Goal: Task Accomplishment & Management: Manage account settings

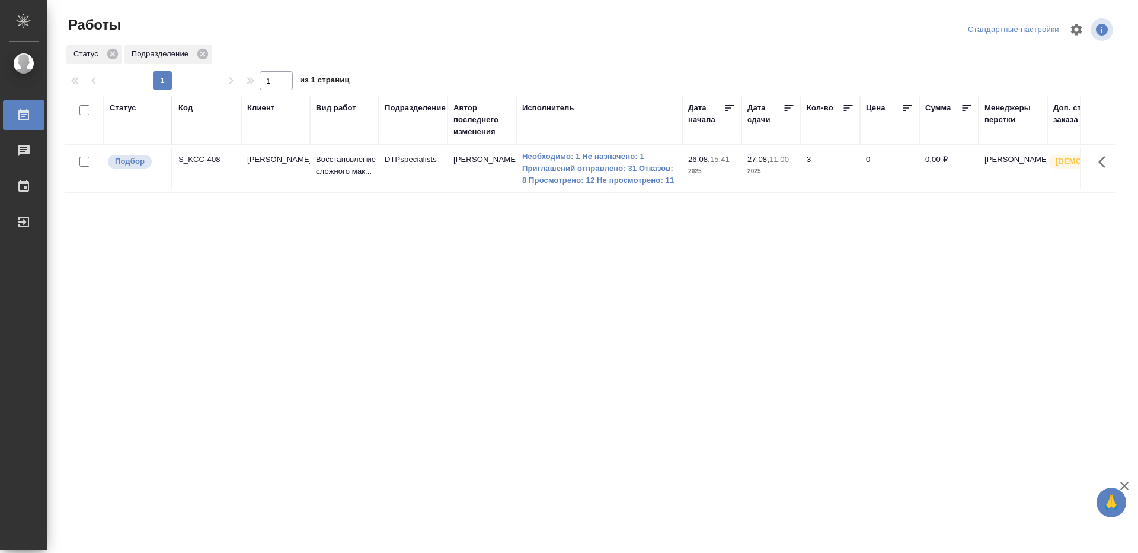
click at [605, 110] on div "Исполнитель" at bounding box center [599, 108] width 154 height 12
click at [572, 136] on div "Исполнитель" at bounding box center [599, 120] width 154 height 36
click at [567, 135] on div "Исполнитель" at bounding box center [599, 120] width 154 height 36
click at [554, 105] on div "Исполнитель" at bounding box center [548, 108] width 52 height 12
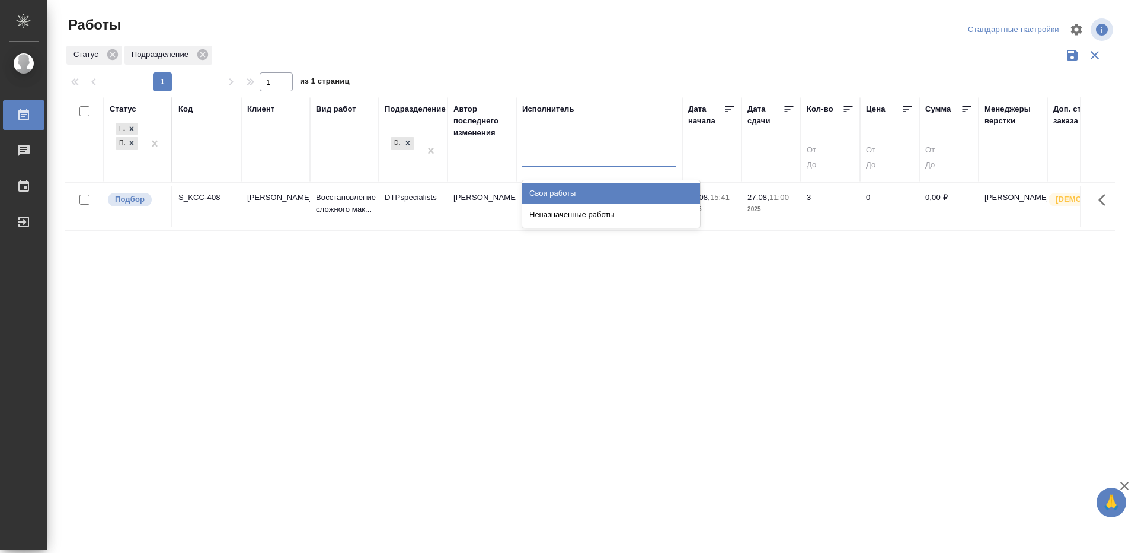
click at [546, 158] on div at bounding box center [599, 154] width 154 height 17
click at [560, 188] on div "Свои работы" at bounding box center [611, 193] width 178 height 21
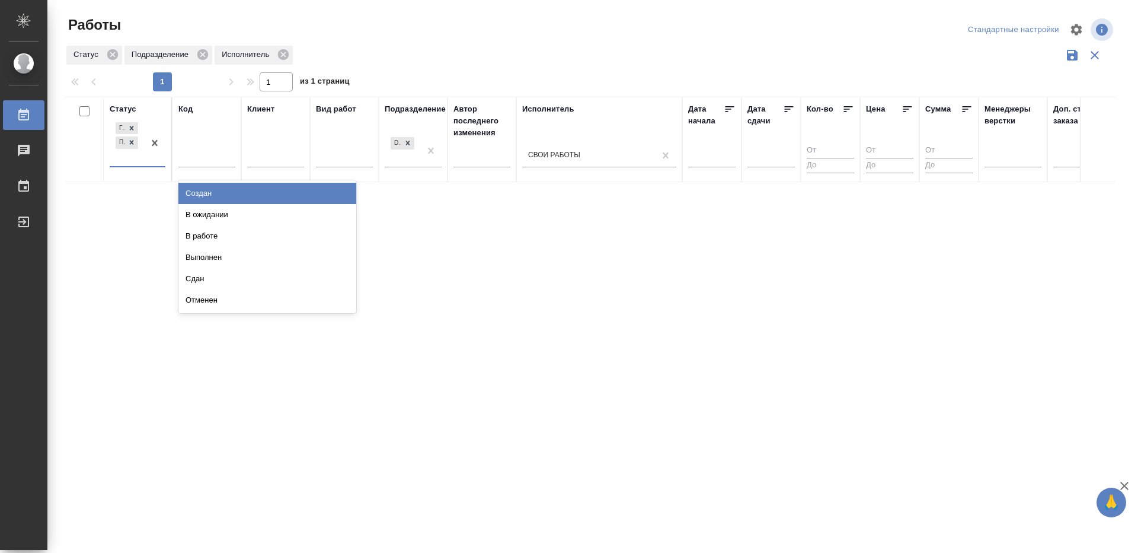
click at [151, 160] on div at bounding box center [154, 143] width 21 height 46
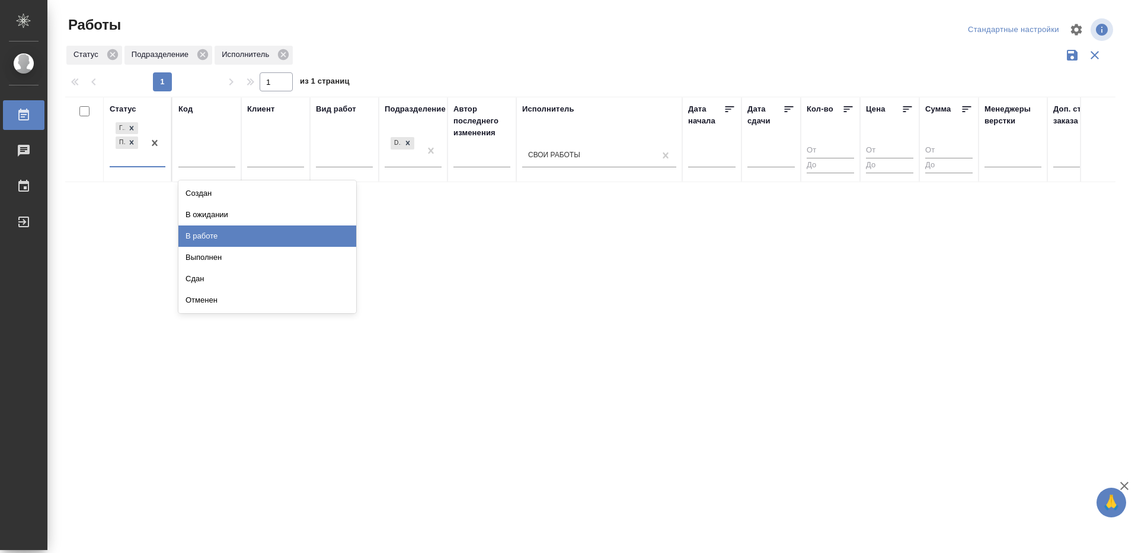
click at [199, 225] on div "В работе" at bounding box center [267, 235] width 178 height 21
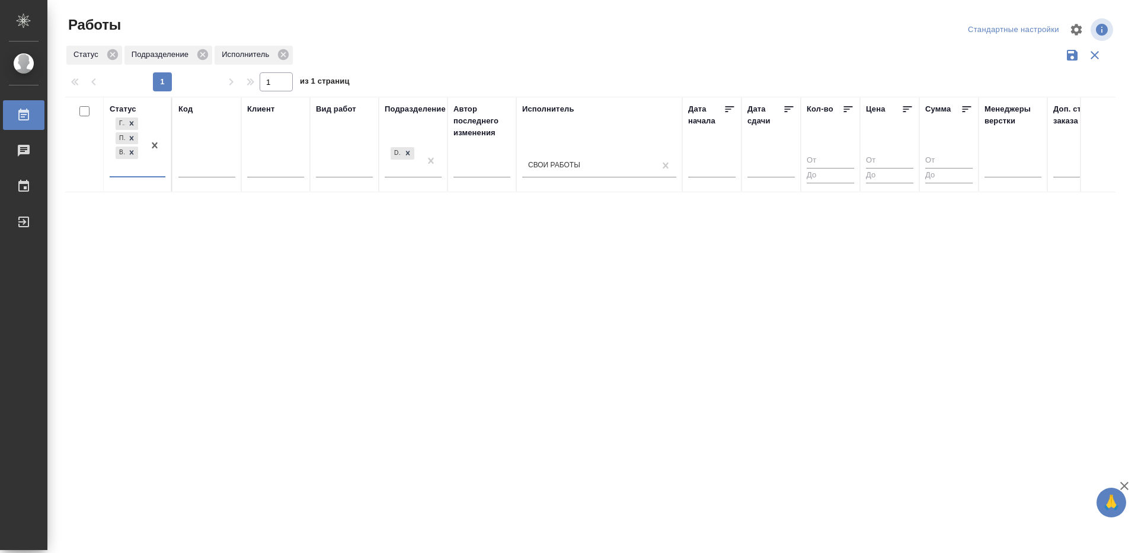
click at [146, 171] on div at bounding box center [154, 145] width 21 height 61
click at [200, 219] on div "В ожидании" at bounding box center [267, 224] width 178 height 21
click at [406, 167] on icon at bounding box center [408, 167] width 8 height 8
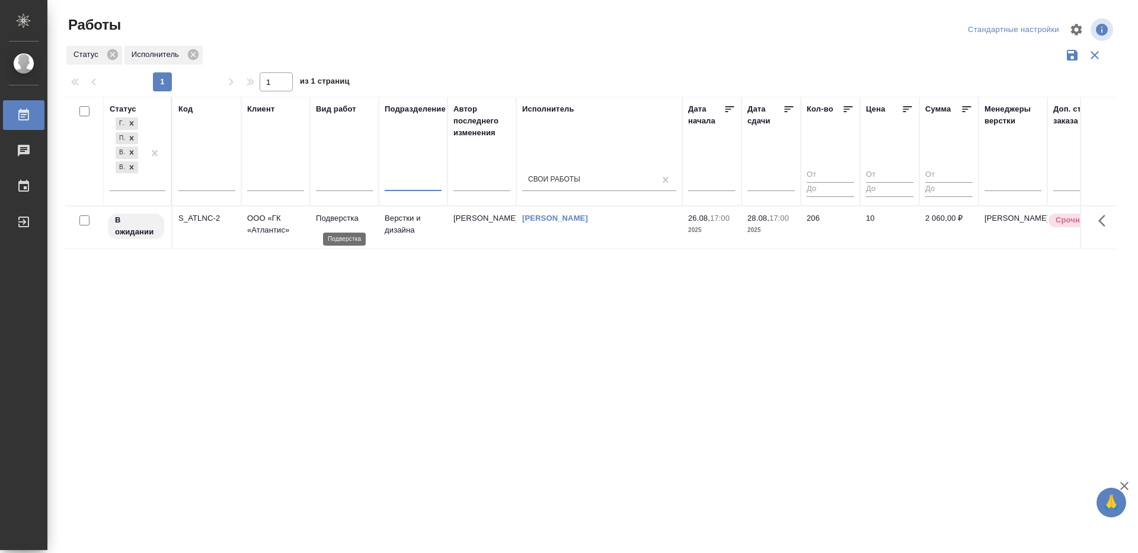
click at [351, 219] on p "Подверстка" at bounding box center [344, 218] width 57 height 12
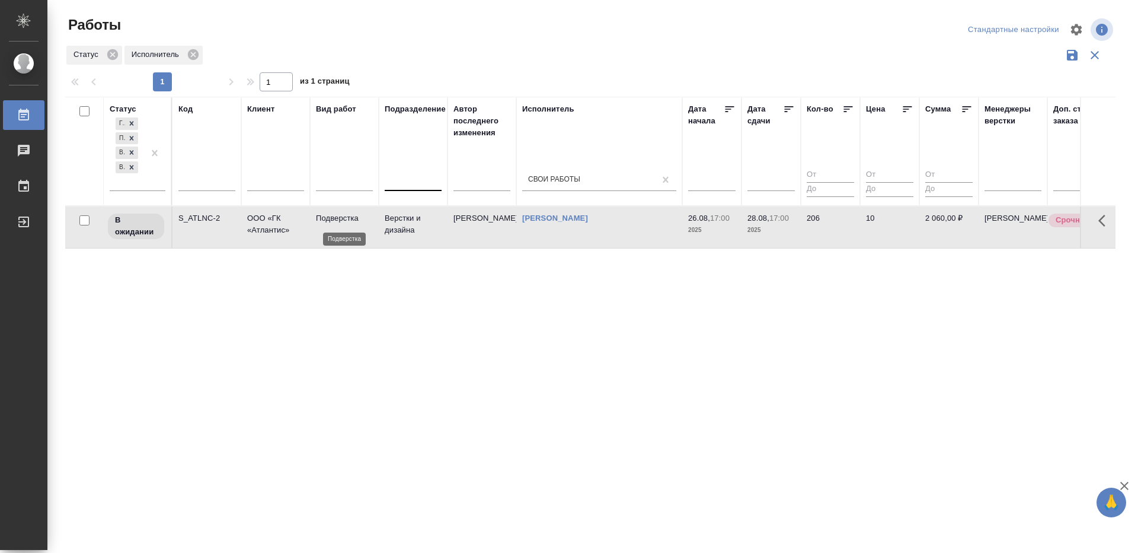
click at [351, 219] on p "Подверстка" at bounding box center [344, 218] width 57 height 12
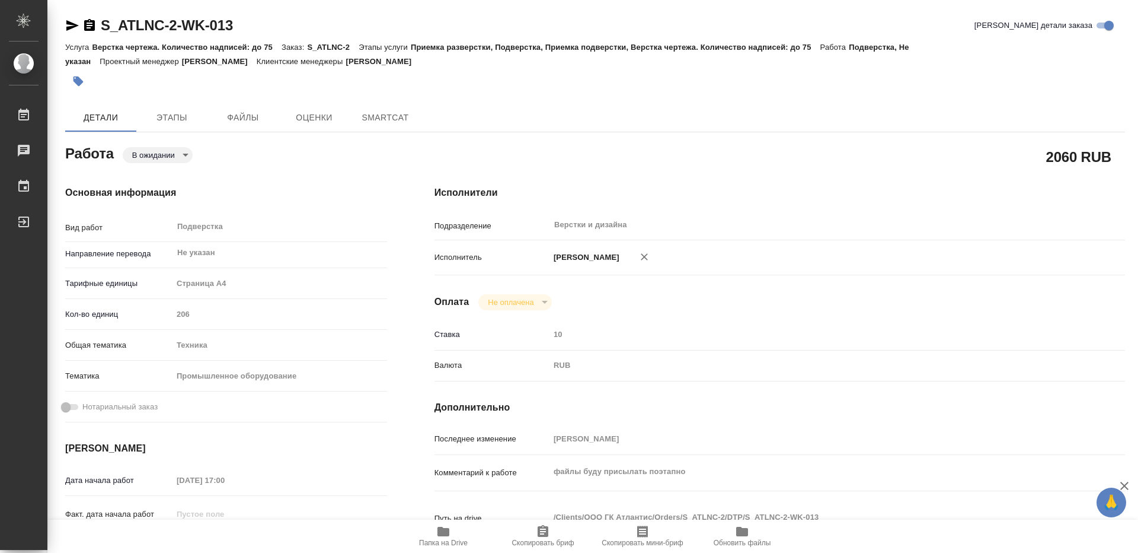
type textarea "x"
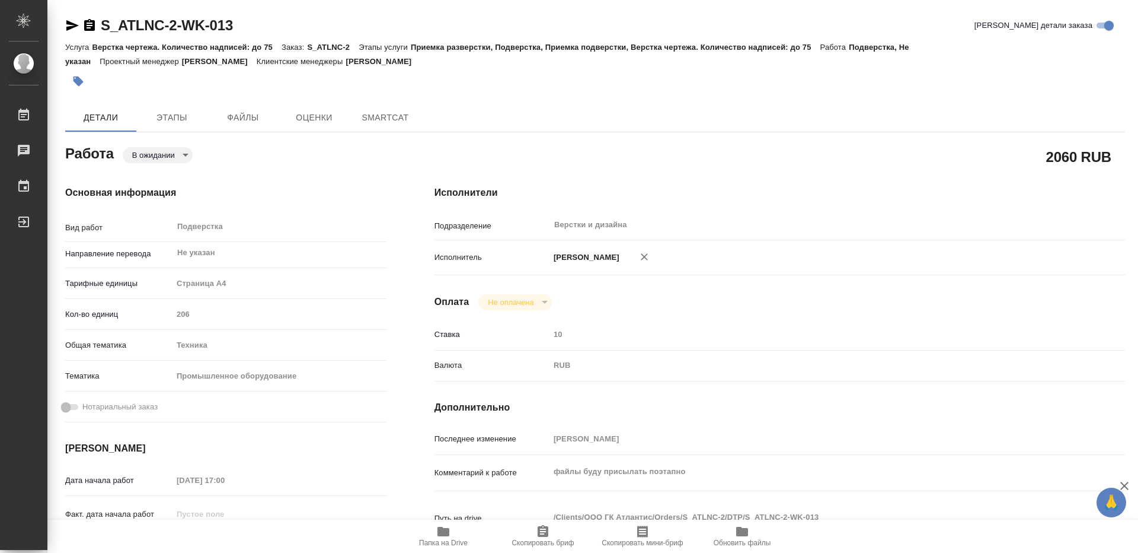
type textarea "x"
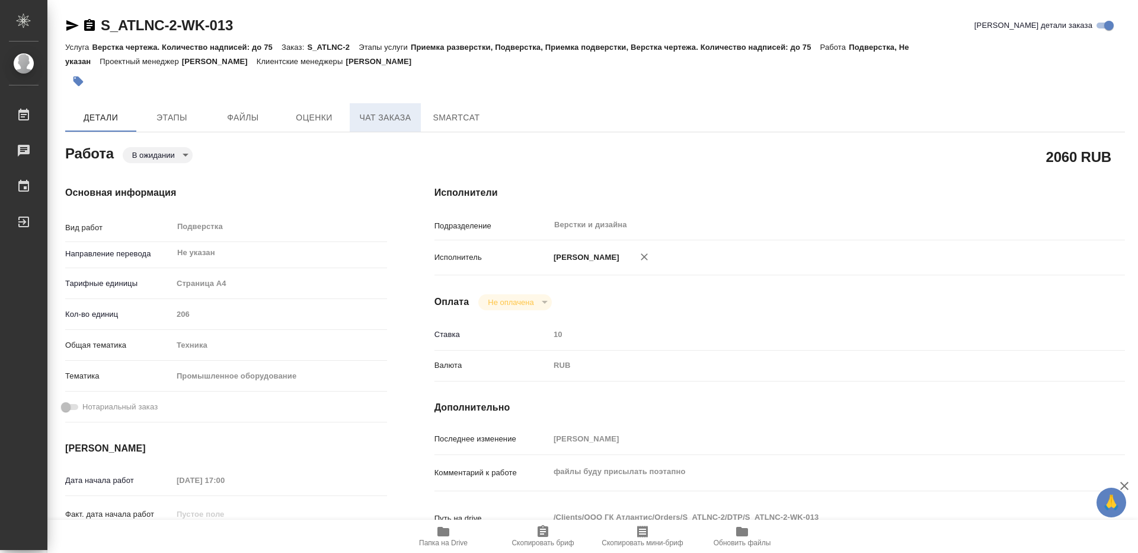
type textarea "x"
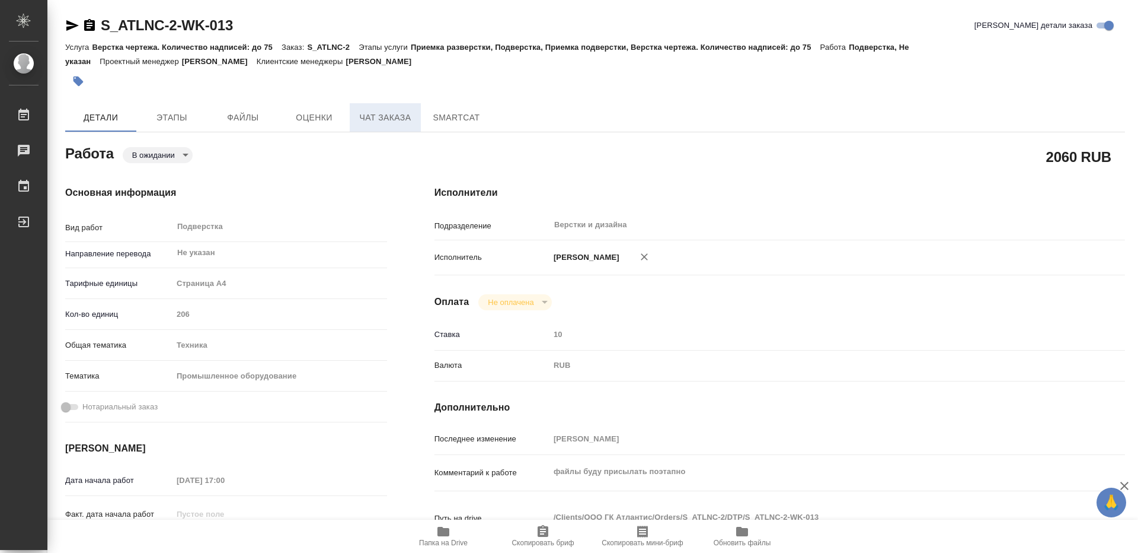
click at [384, 122] on span "Чат заказа" at bounding box center [385, 117] width 57 height 15
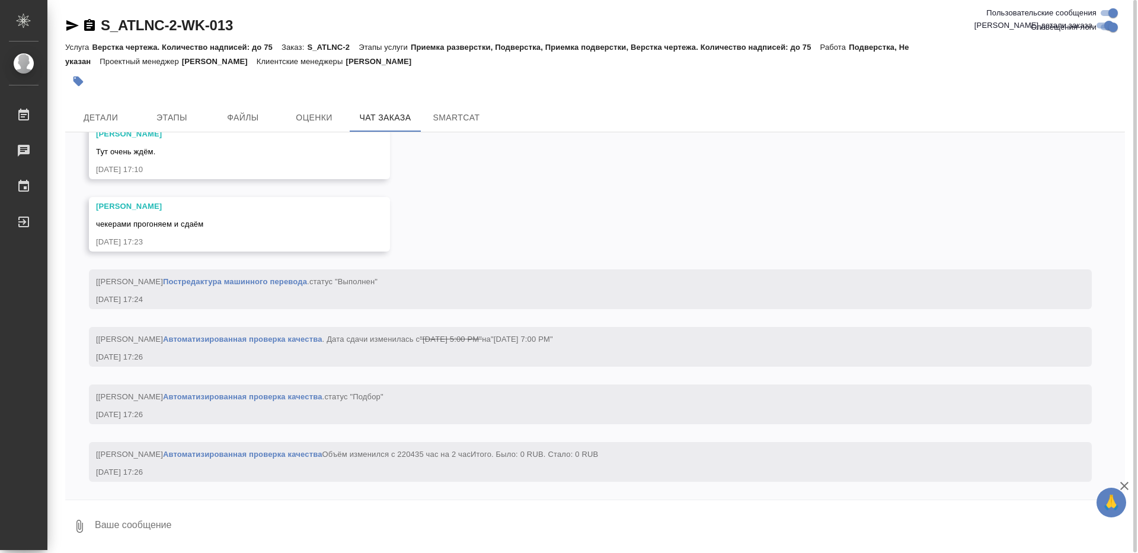
scroll to position [14698, 0]
click at [111, 117] on span "Детали" at bounding box center [100, 117] width 57 height 15
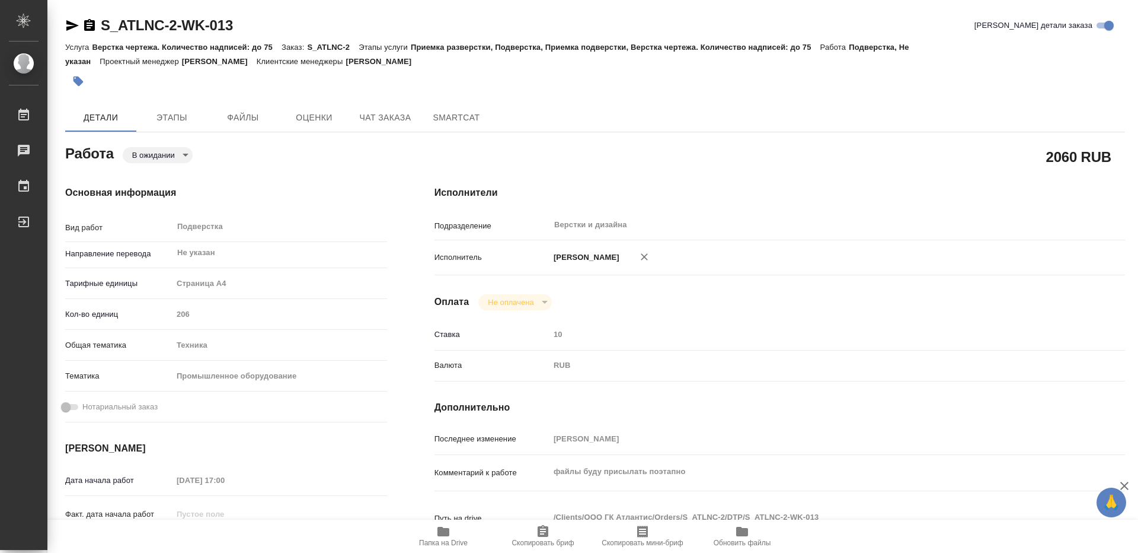
type textarea "x"
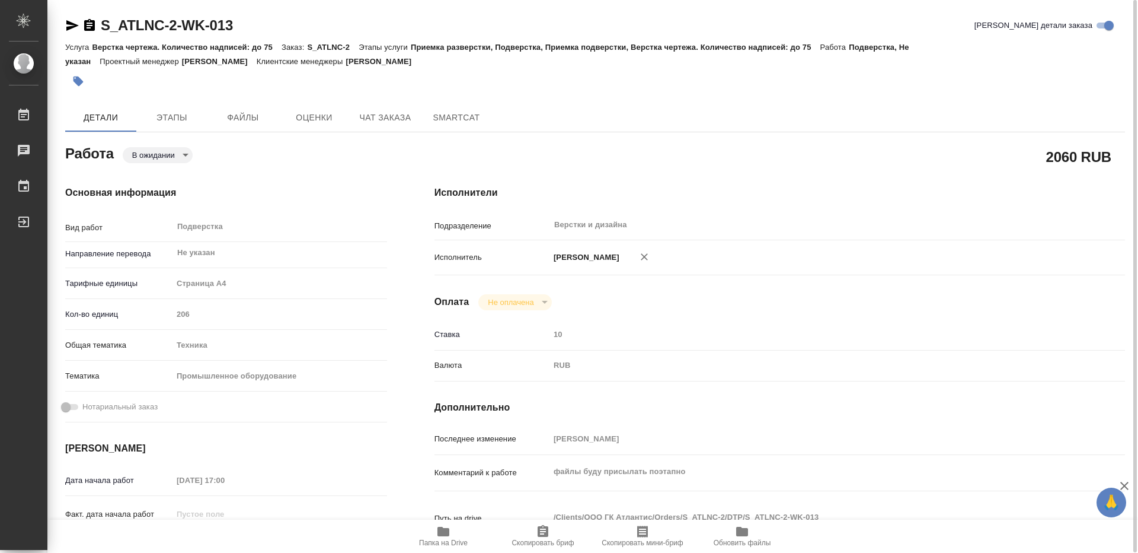
type textarea "x"
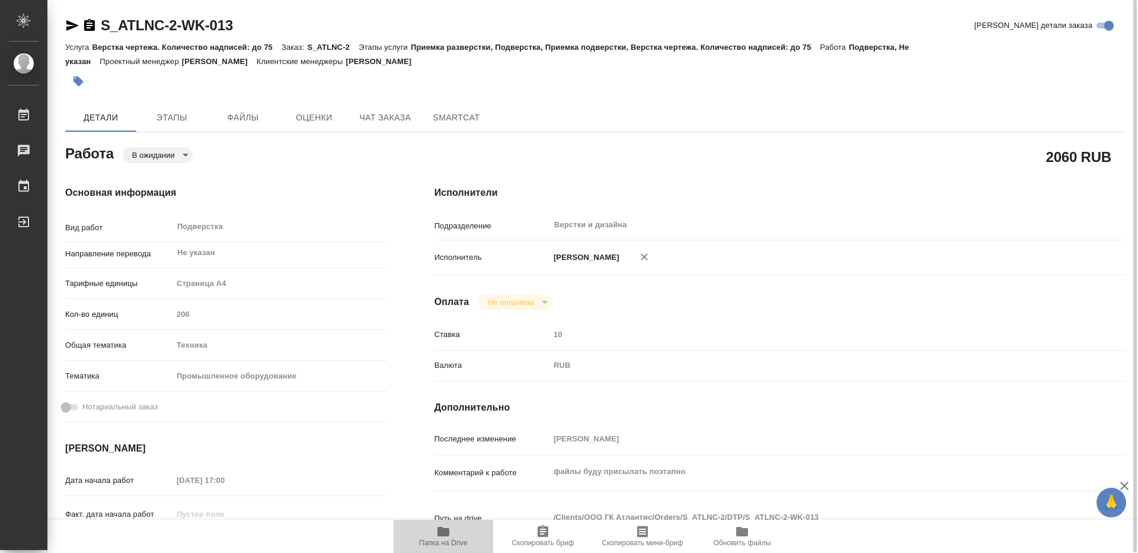
click at [442, 534] on icon "button" at bounding box center [444, 530] width 12 height 9
